Goal: Complete application form

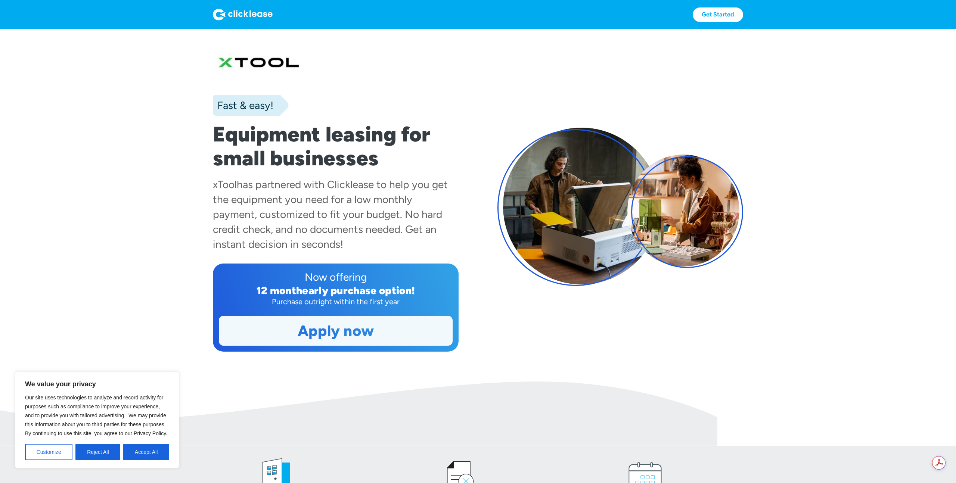
click at [348, 334] on link "Apply now" at bounding box center [335, 330] width 233 height 29
click at [118, 95] on section "Fast & easy! Equipment leasing for small businesses xTool has partnered with Cl…" at bounding box center [478, 205] width 956 height 352
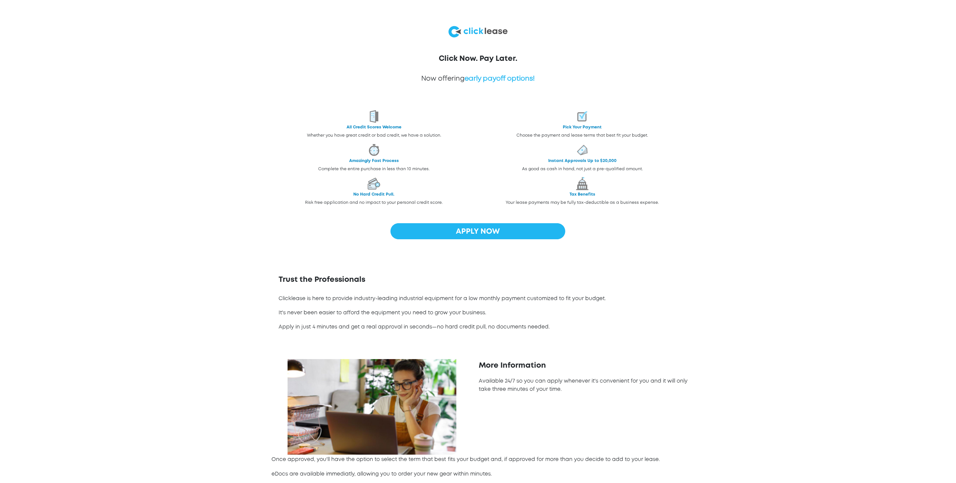
scroll to position [125, 0]
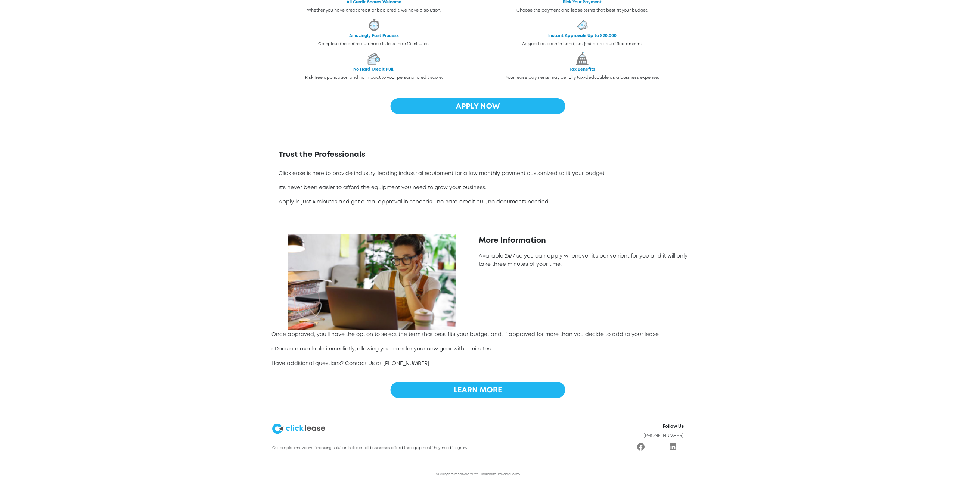
click at [476, 391] on icon at bounding box center [477, 390] width 47 height 6
